Goal: Check status

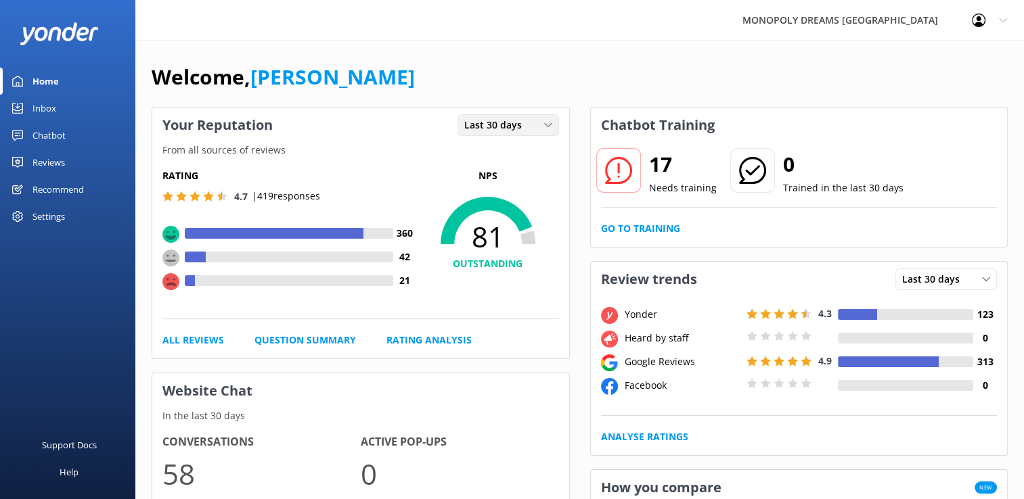
click at [493, 131] on span "Last 30 days" at bounding box center [497, 125] width 66 height 15
click at [491, 149] on div "Last 7 days" at bounding box center [486, 153] width 43 height 14
click at [476, 134] on div "Last 7 days Last 7 days Last 30 days" at bounding box center [508, 125] width 102 height 22
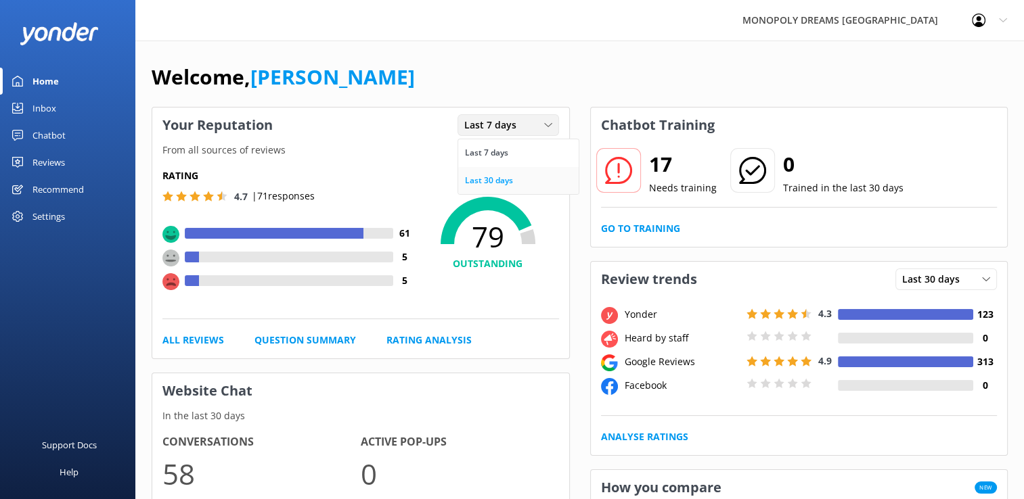
click at [479, 181] on div "Last 30 days" at bounding box center [489, 181] width 48 height 14
